Goal: Transaction & Acquisition: Purchase product/service

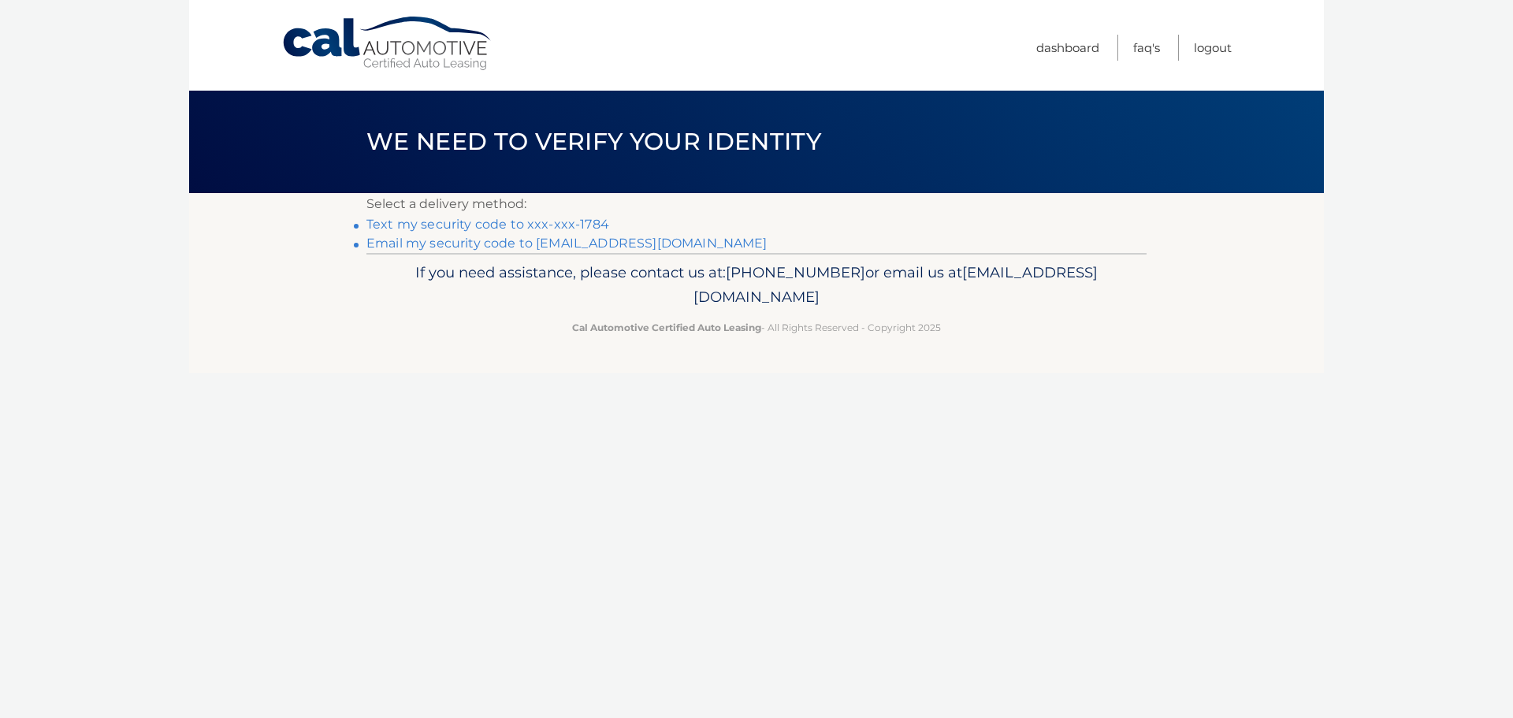
click at [570, 224] on link "Text my security code to xxx-xxx-1784" at bounding box center [487, 224] width 243 height 15
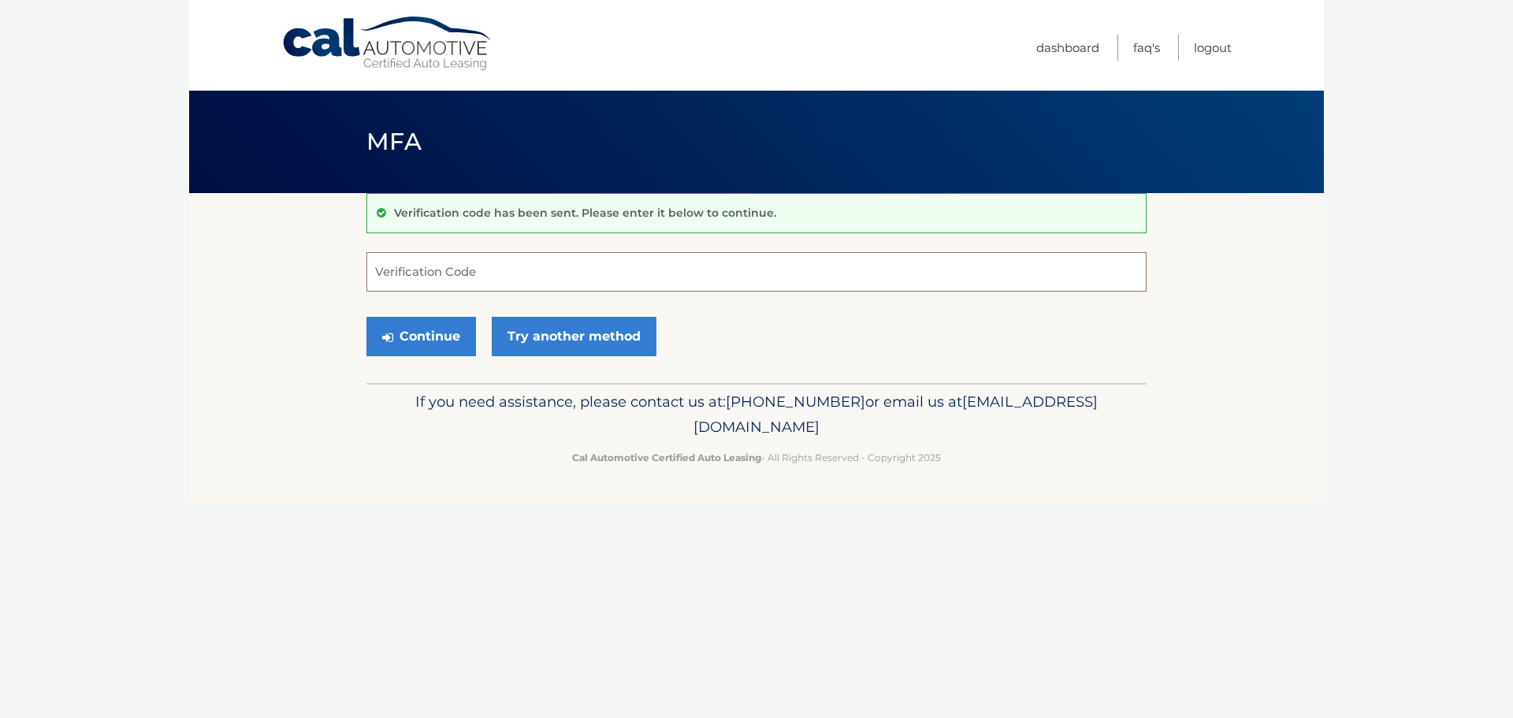
click at [535, 279] on input "Verification Code" at bounding box center [756, 271] width 780 height 39
type input "449570"
click at [441, 336] on button "Continue" at bounding box center [421, 336] width 110 height 39
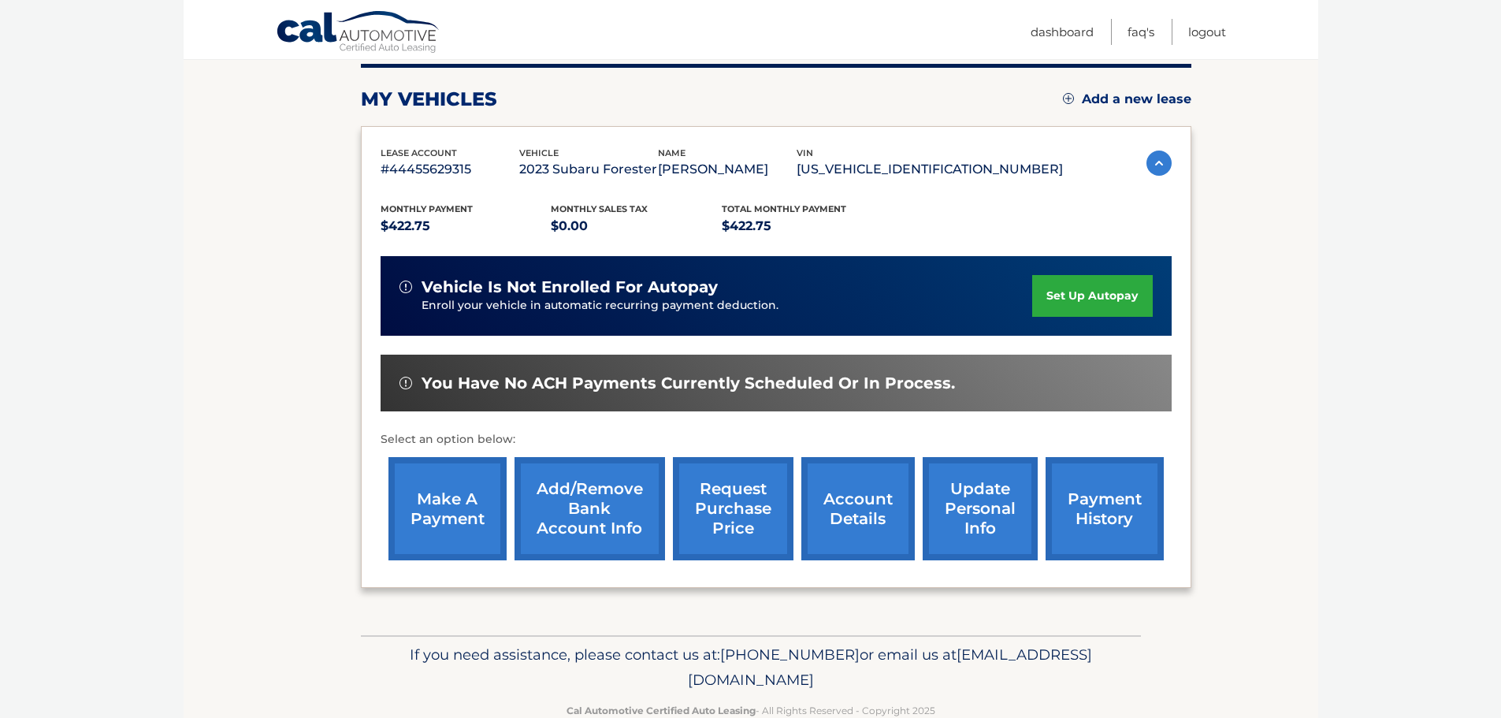
scroll to position [237, 0]
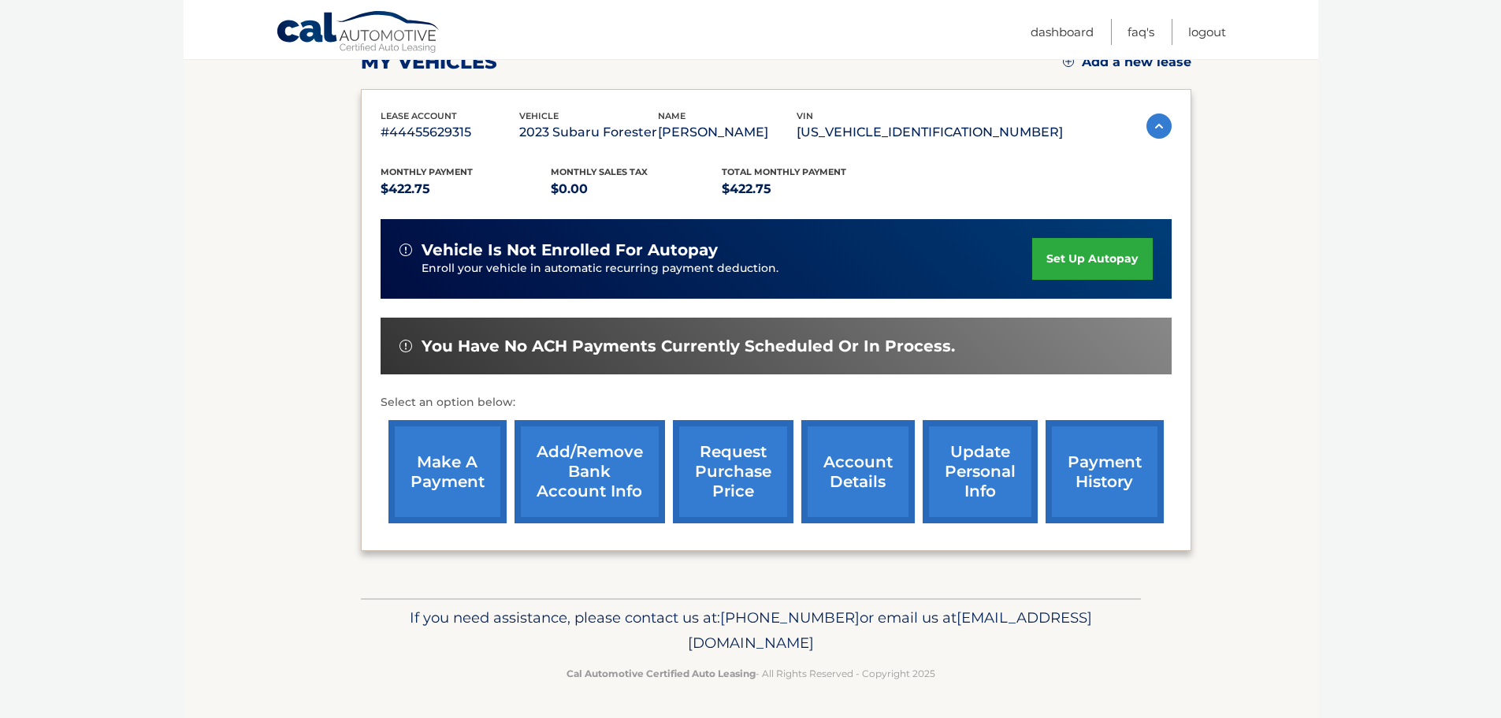
click at [428, 457] on link "make a payment" at bounding box center [447, 471] width 118 height 103
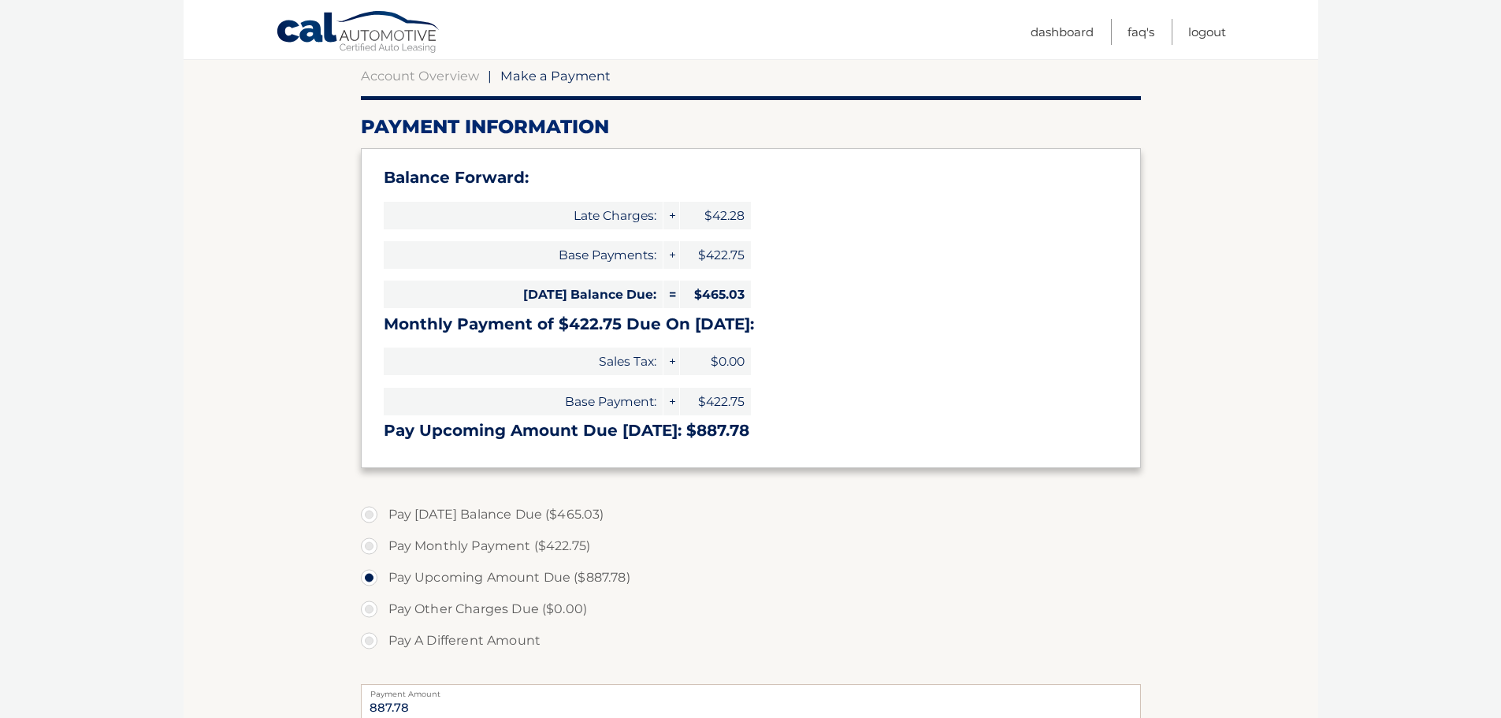
scroll to position [158, 0]
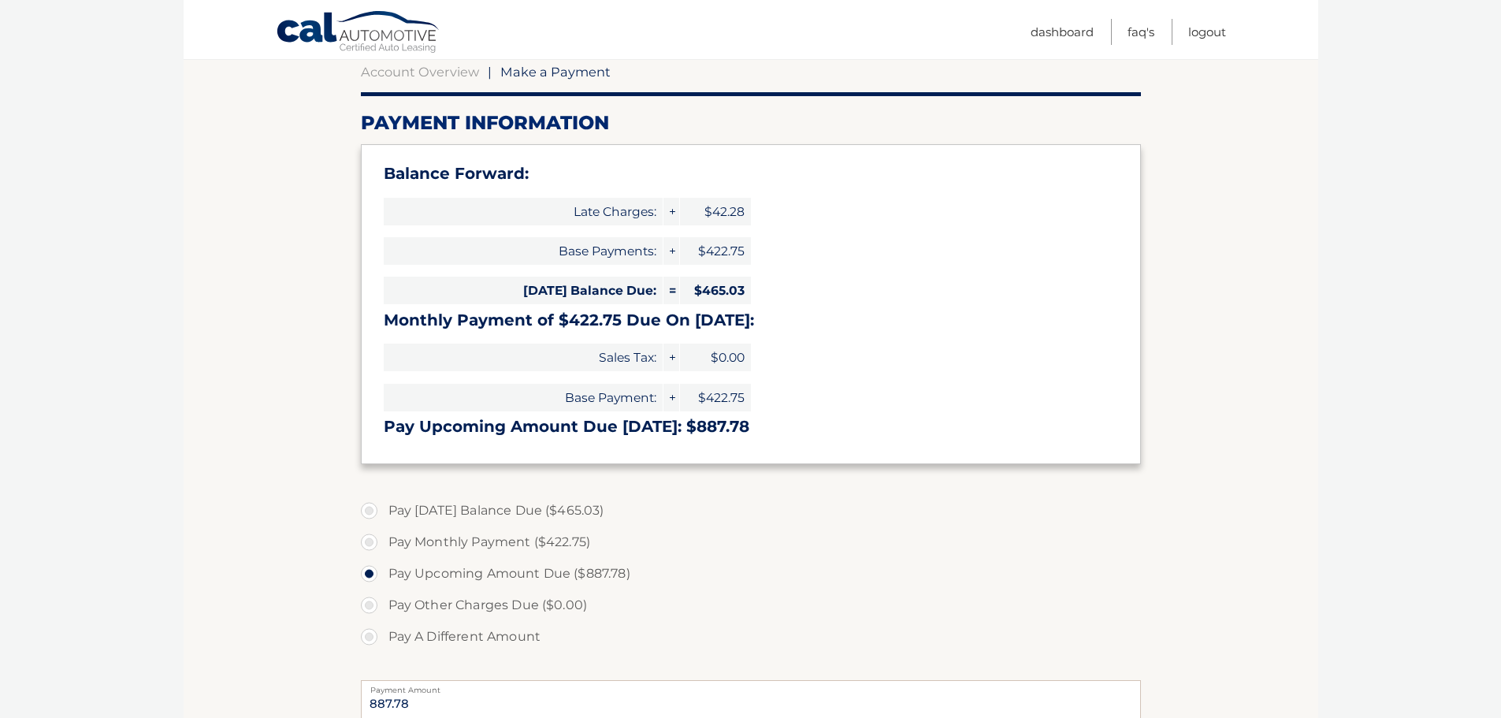
click at [378, 512] on label "Pay Today's Balance Due ($465.03)" at bounding box center [751, 511] width 780 height 32
click at [378, 512] on input "Pay Today's Balance Due ($465.03)" at bounding box center [375, 507] width 16 height 25
radio input "true"
type input "465.03"
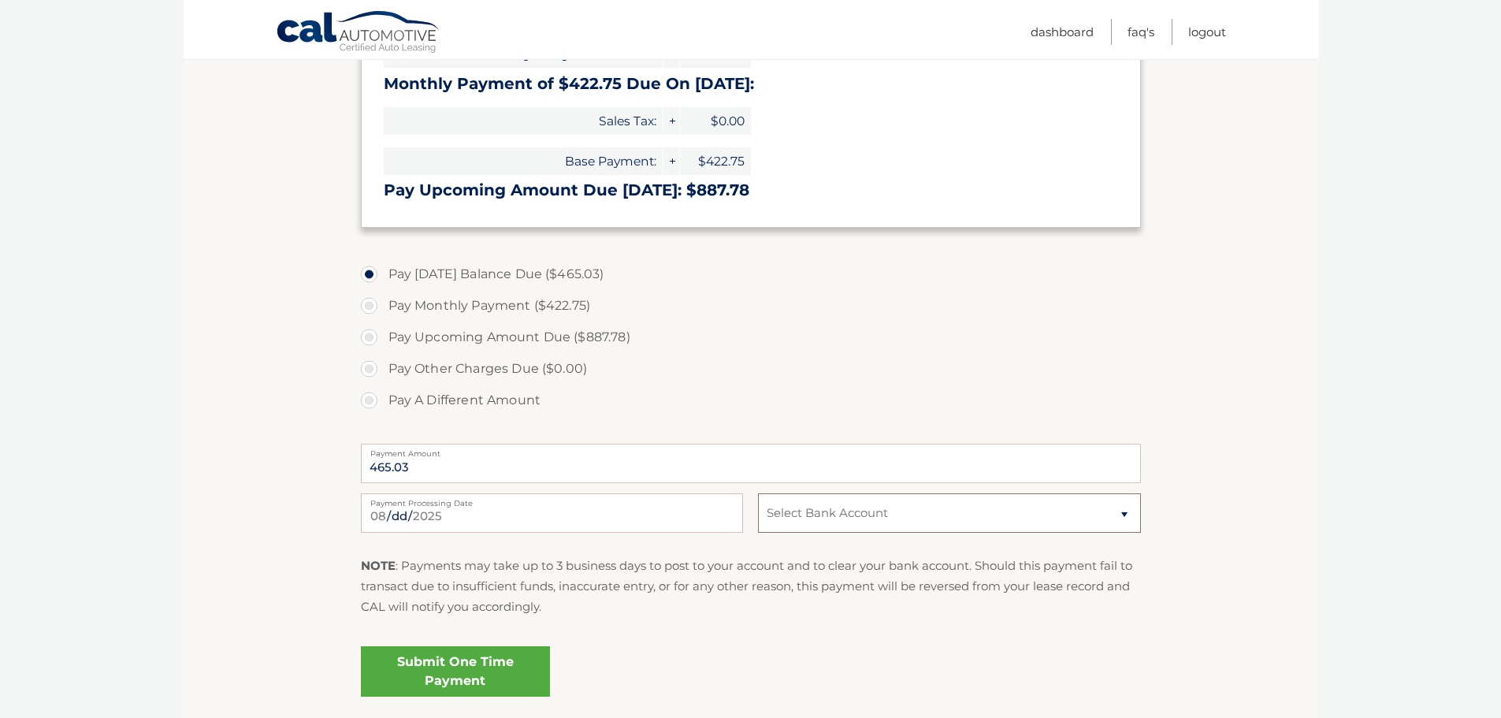
click at [1124, 513] on select "Select Bank Account Checking BETHPAGE FEDERAL CREDIT UNION *****1130 Checking J…" at bounding box center [949, 512] width 382 height 39
select select "MDFiM2VkYzEtNWI0NC00Y2U4LThhNGQtODhjZDk2YTEyODVm"
click at [758, 493] on select "Select Bank Account Checking BETHPAGE FEDERAL CREDIT UNION *****1130 Checking J…" at bounding box center [949, 512] width 382 height 39
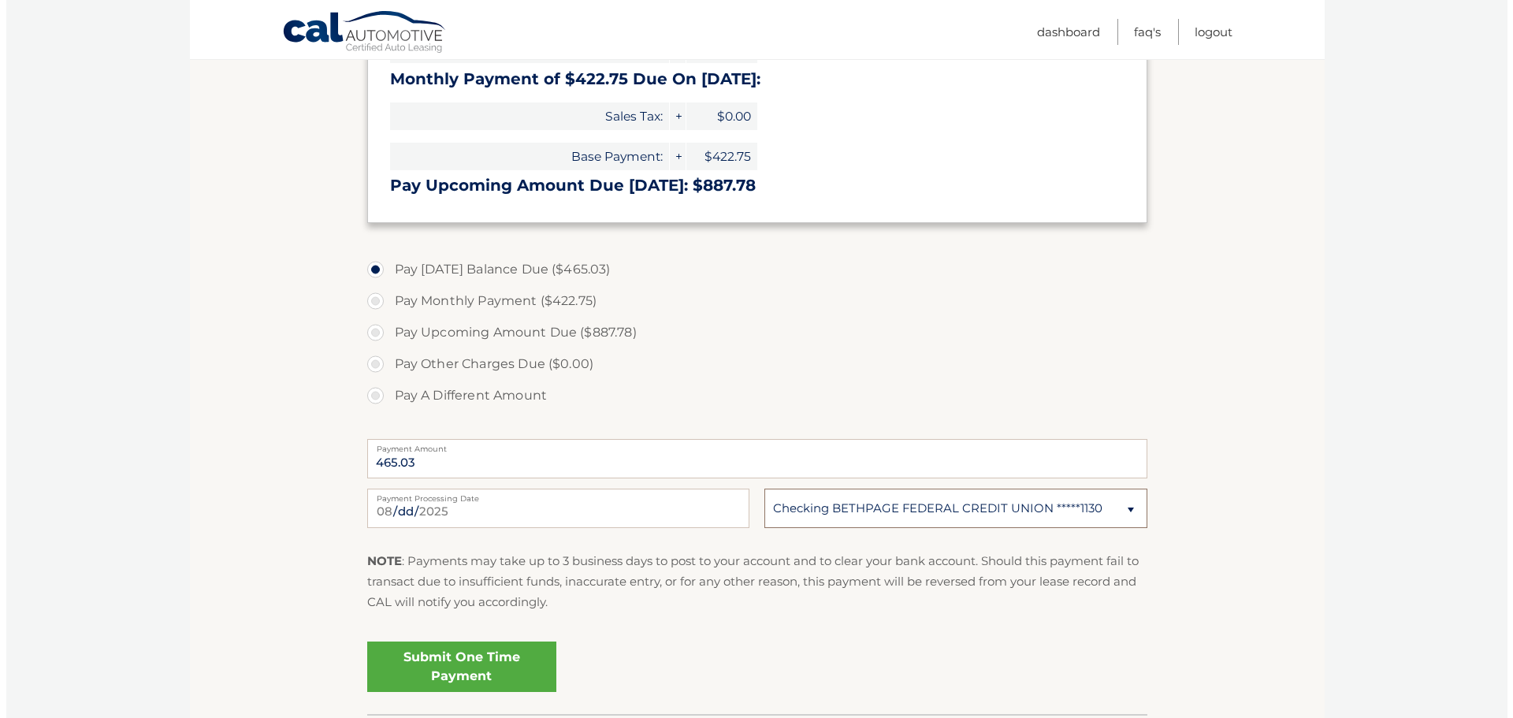
scroll to position [514, 0]
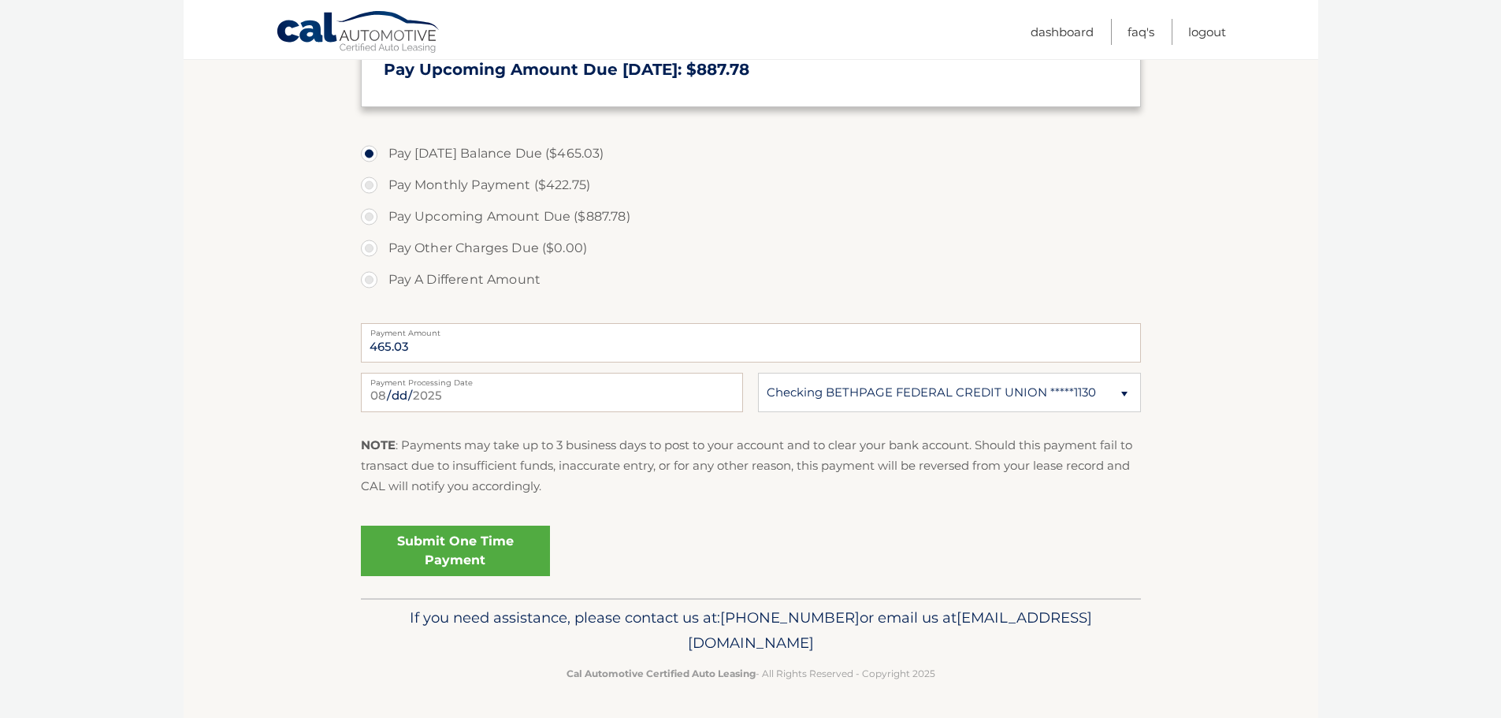
click at [457, 544] on link "Submit One Time Payment" at bounding box center [455, 551] width 189 height 50
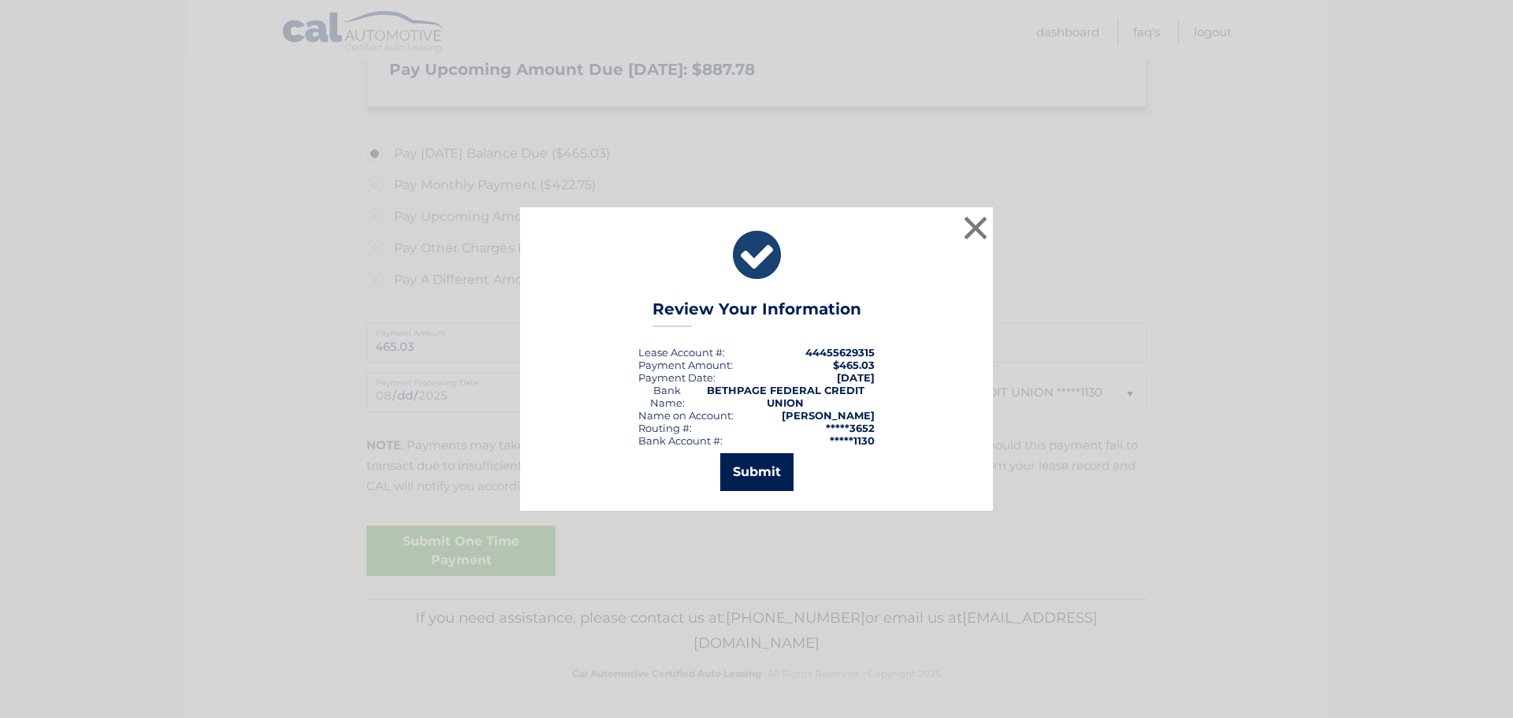
click at [734, 479] on button "Submit" at bounding box center [756, 472] width 73 height 38
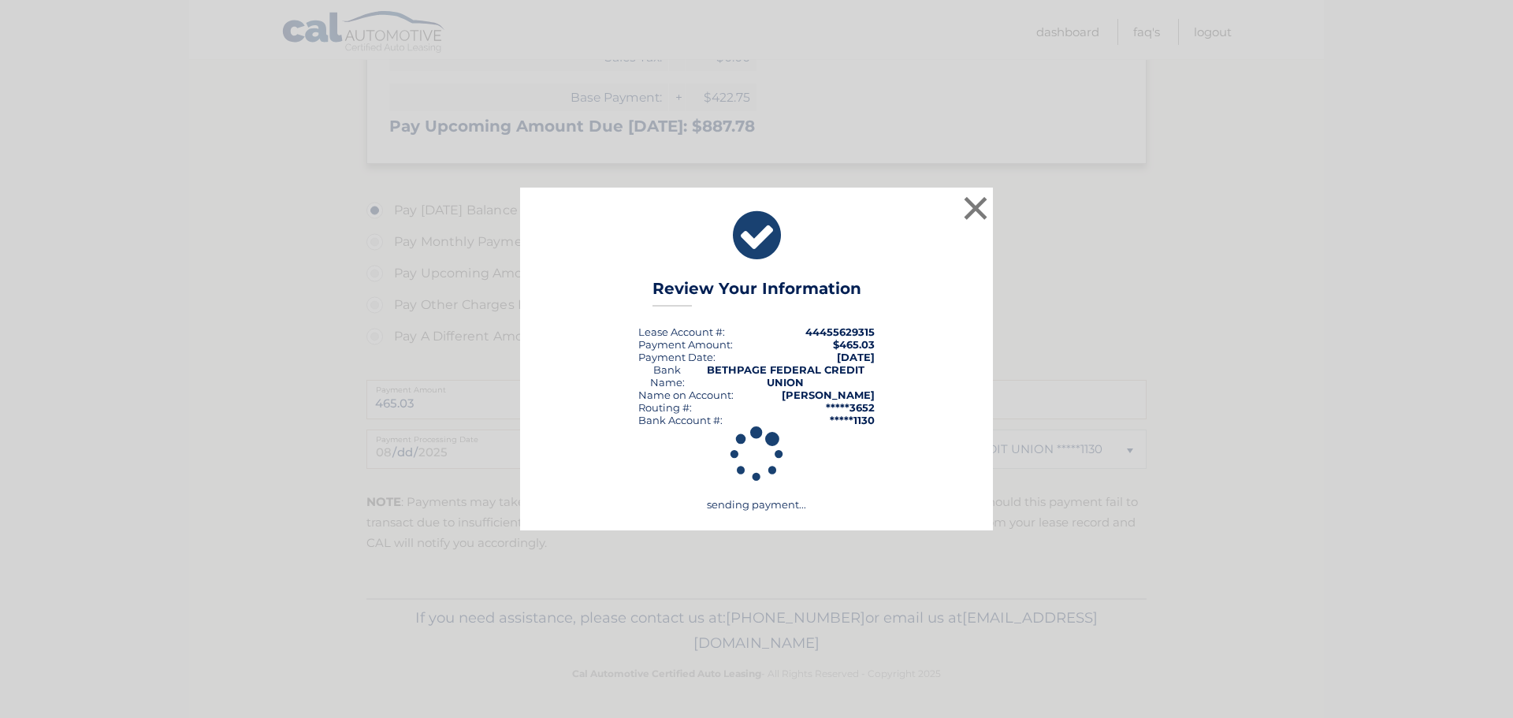
scroll to position [458, 0]
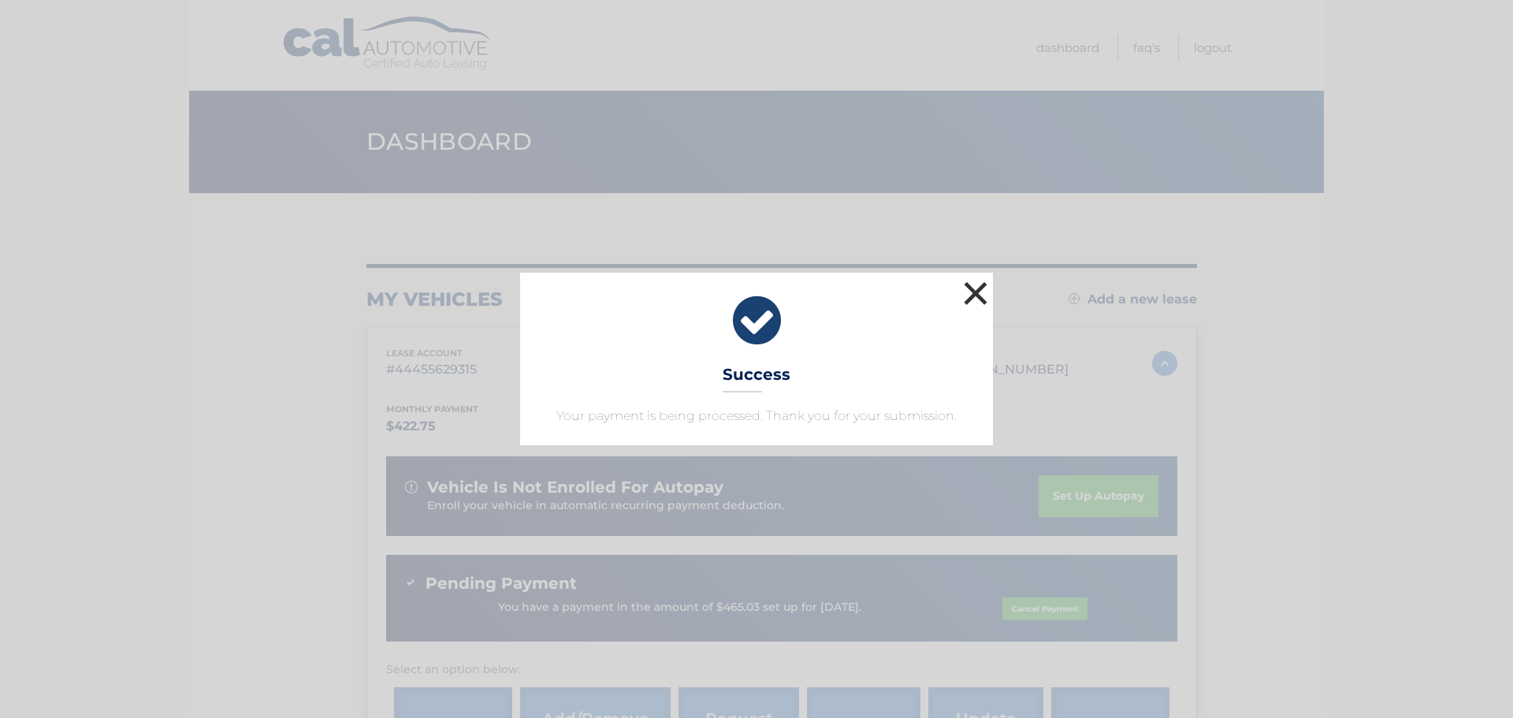
click at [971, 294] on button "×" at bounding box center [976, 293] width 32 height 32
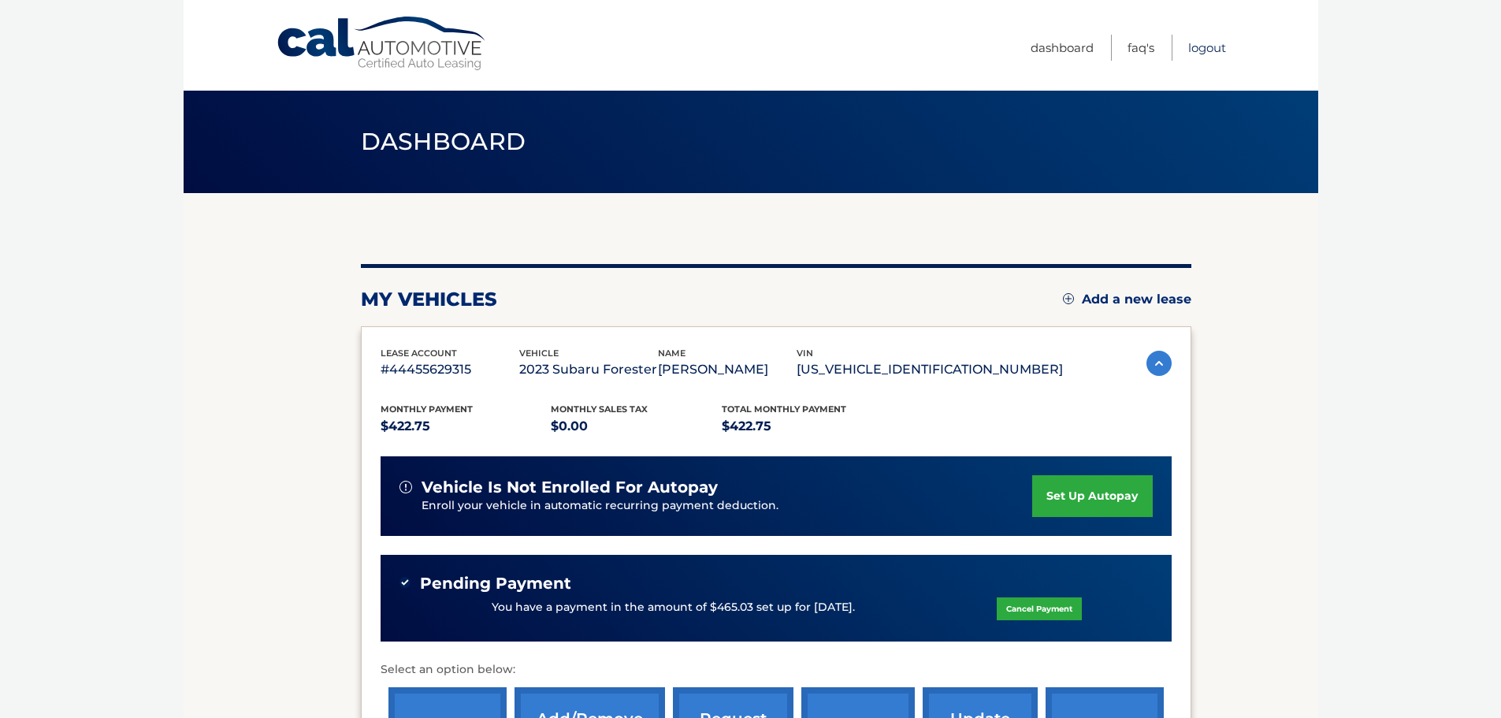
click at [1210, 46] on link "Logout" at bounding box center [1207, 48] width 38 height 26
